Goal: Use online tool/utility: Use online tool/utility

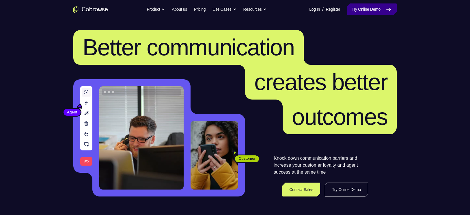
click at [360, 12] on link "Try Online Demo" at bounding box center [372, 9] width 50 height 12
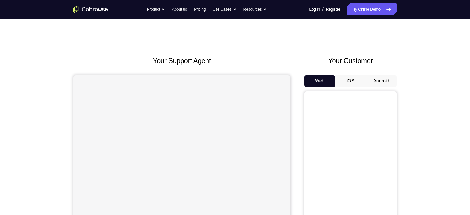
click at [388, 78] on button "Android" at bounding box center [381, 81] width 31 height 12
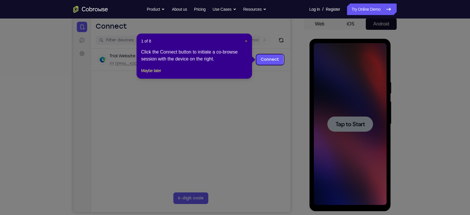
click at [246, 40] on span "×" at bounding box center [246, 41] width 2 height 5
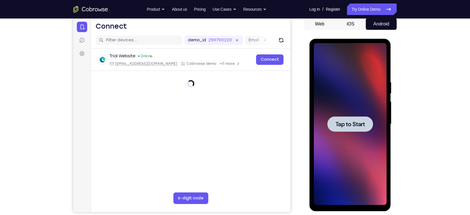
click at [343, 123] on span "Tap to Start" at bounding box center [349, 124] width 29 height 6
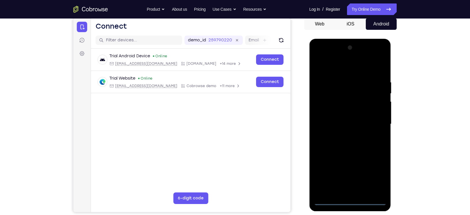
click at [349, 200] on div at bounding box center [350, 124] width 73 height 162
click at [380, 174] on div at bounding box center [350, 124] width 73 height 162
click at [320, 66] on div at bounding box center [350, 124] width 73 height 162
click at [378, 123] on div at bounding box center [350, 124] width 73 height 162
click at [345, 136] on div at bounding box center [350, 124] width 73 height 162
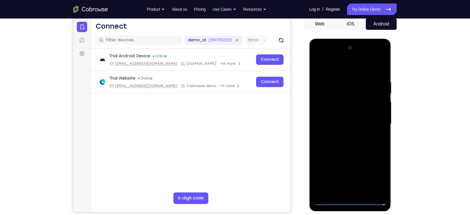
click at [345, 112] on div at bounding box center [350, 124] width 73 height 162
click at [331, 121] on div at bounding box center [350, 124] width 73 height 162
click at [317, 123] on div at bounding box center [350, 124] width 73 height 162
click at [333, 137] on div at bounding box center [350, 124] width 73 height 162
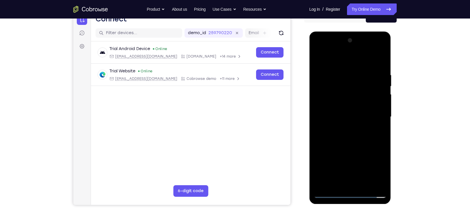
scroll to position [72, 0]
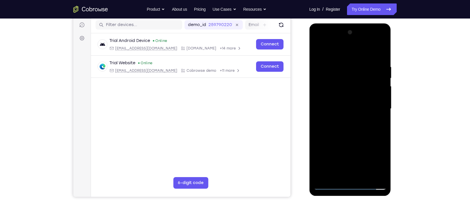
click at [353, 96] on div at bounding box center [350, 109] width 73 height 162
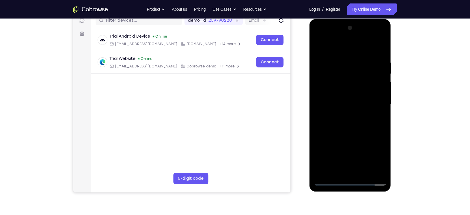
click at [342, 65] on div at bounding box center [350, 104] width 73 height 162
click at [381, 50] on div at bounding box center [350, 104] width 73 height 162
drag, startPoint x: 355, startPoint y: 115, endPoint x: 358, endPoint y: 191, distance: 76.6
click at [358, 191] on div at bounding box center [350, 105] width 82 height 172
click at [341, 58] on div at bounding box center [350, 104] width 73 height 162
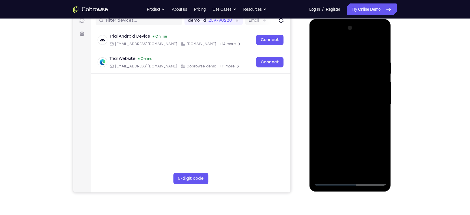
drag, startPoint x: 368, startPoint y: 79, endPoint x: 326, endPoint y: 75, distance: 42.4
click at [326, 75] on div at bounding box center [350, 104] width 73 height 162
click at [381, 50] on div at bounding box center [350, 104] width 73 height 162
